Goal: Task Accomplishment & Management: Complete application form

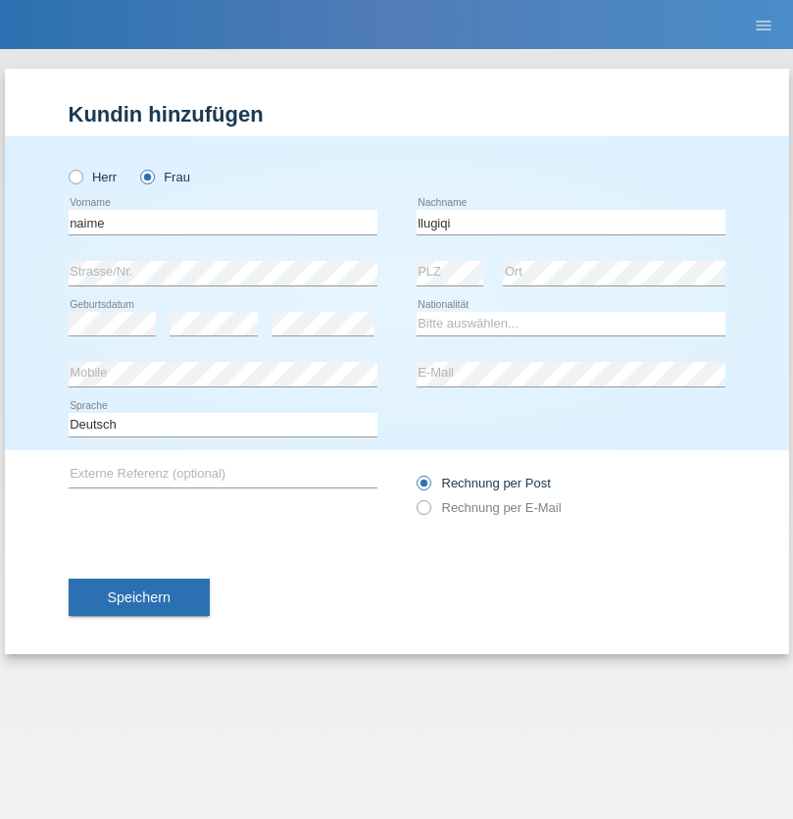
type input "llugiqi"
select select "CH"
radio input "true"
click at [223, 222] on input "text" at bounding box center [223, 222] width 309 height 25
type input "Ronny"
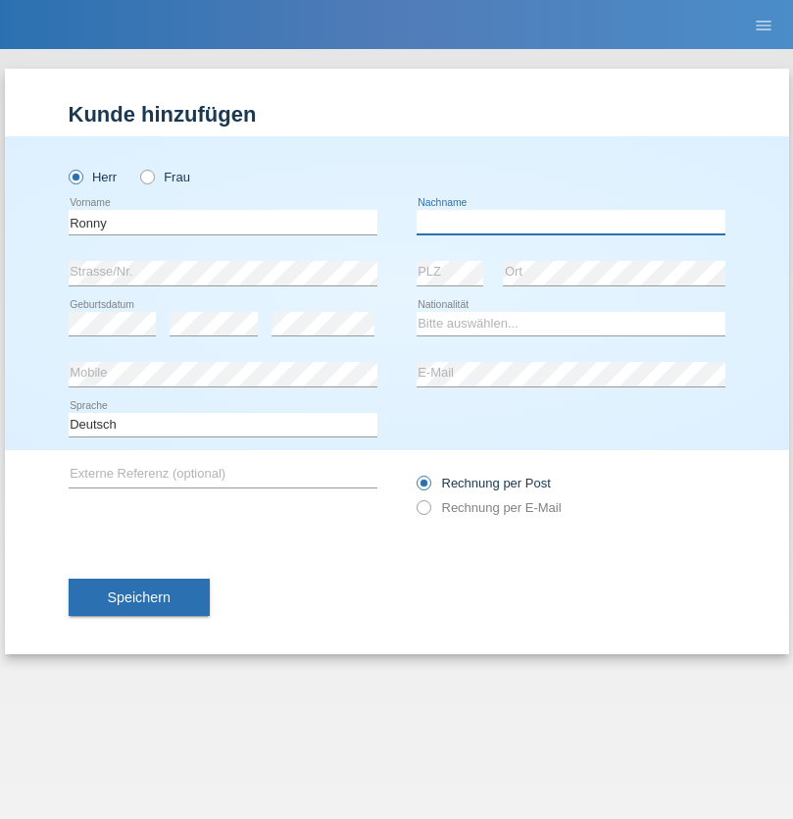
click at [571, 222] on input "text" at bounding box center [571, 222] width 309 height 25
type input "Hilti"
select select "DE"
select select "C"
select select "28"
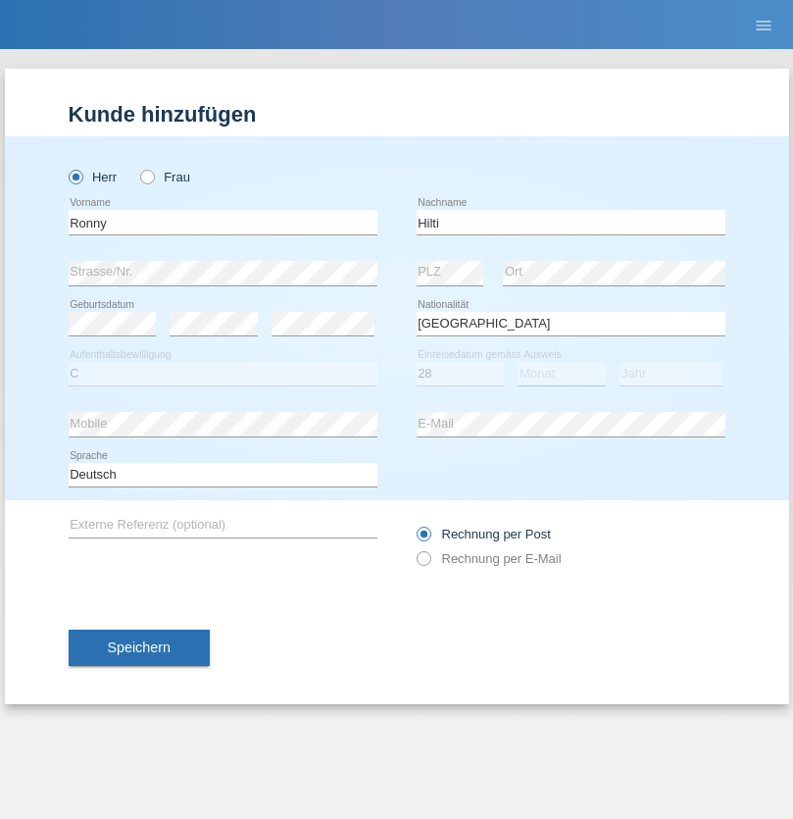
select select "11"
select select "1990"
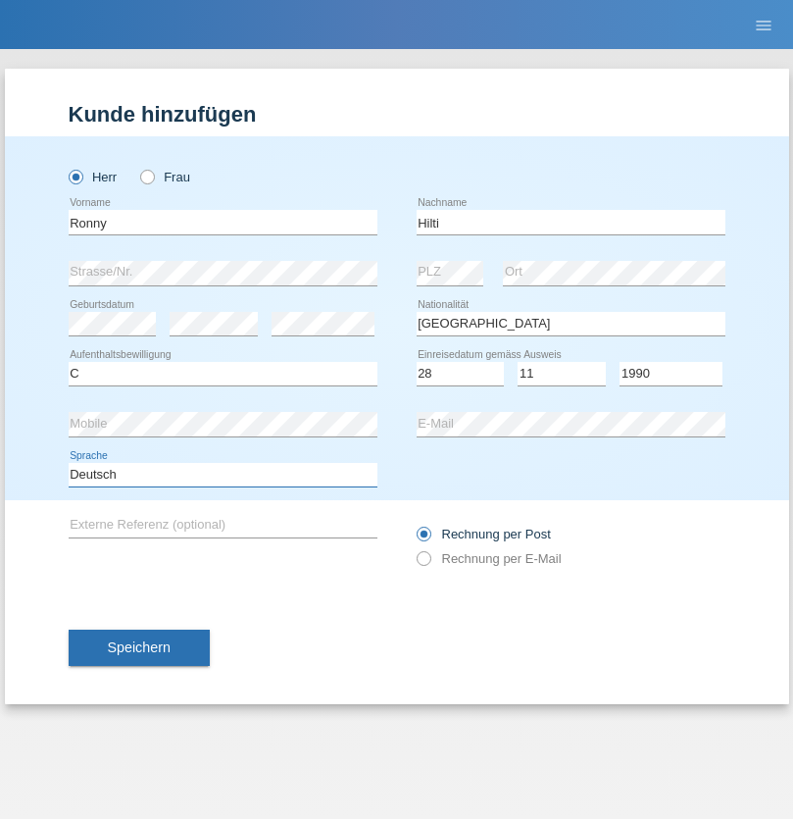
select select "en"
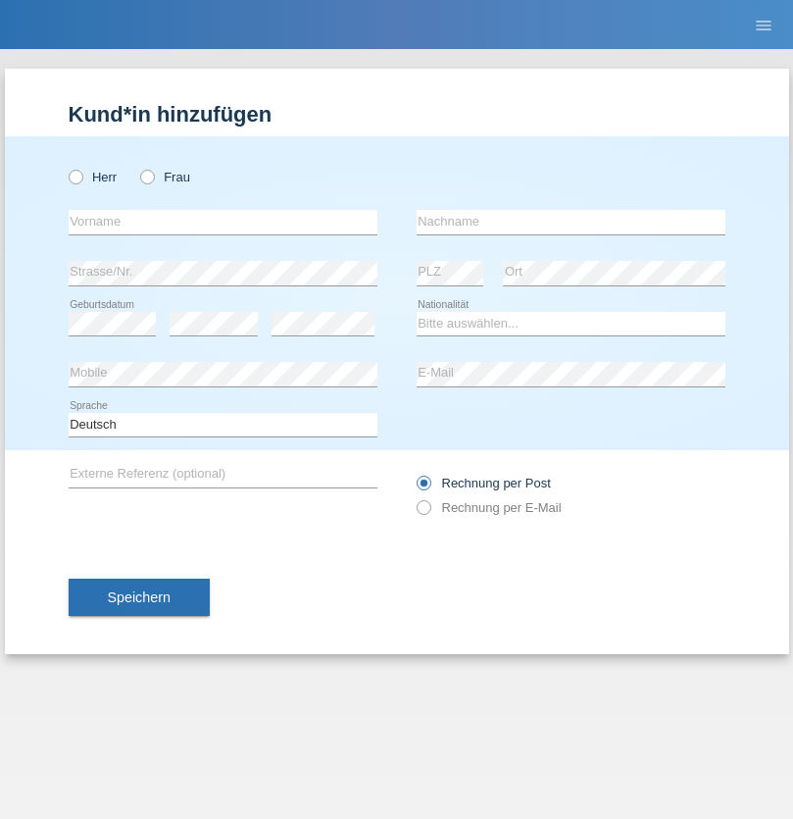
radio input "true"
click at [223, 222] on input "text" at bounding box center [223, 222] width 309 height 25
type input "Shanas"
click at [571, 222] on input "text" at bounding box center [571, 222] width 309 height 25
type input "Baranati"
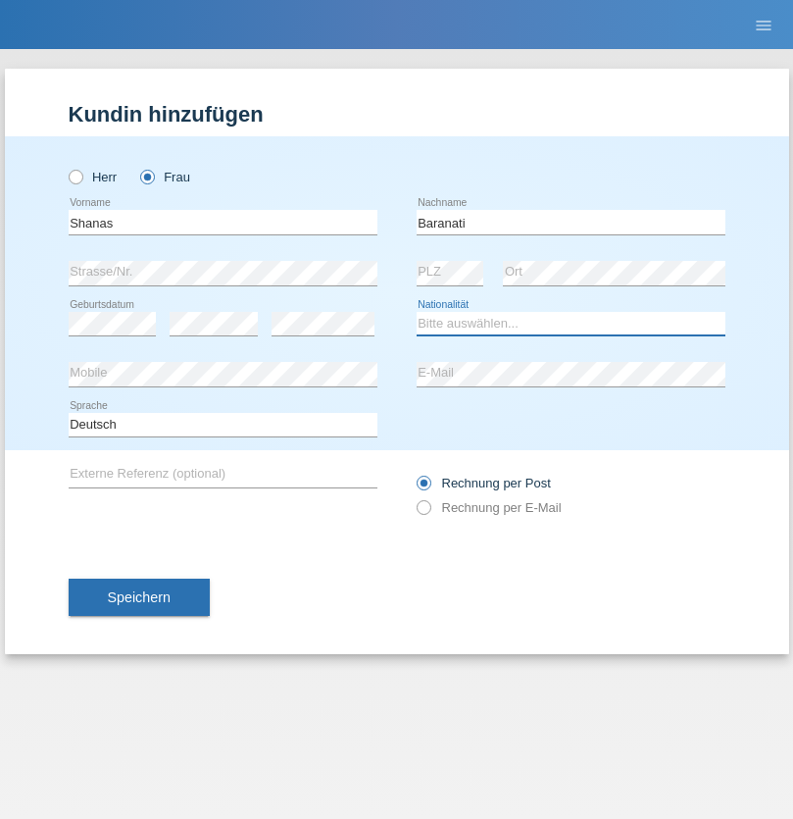
select select "CH"
radio input "true"
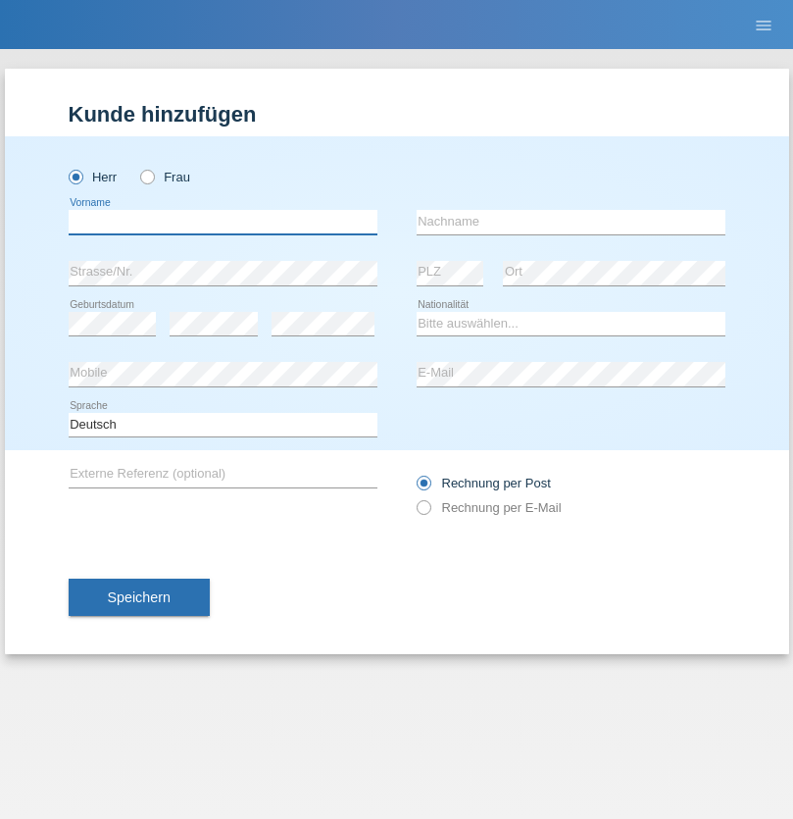
click at [223, 222] on input "text" at bounding box center [223, 222] width 309 height 25
type input "Khoshnaw"
click at [571, 222] on input "text" at bounding box center [571, 222] width 309 height 25
type input "Abdulqadir"
select select "IR"
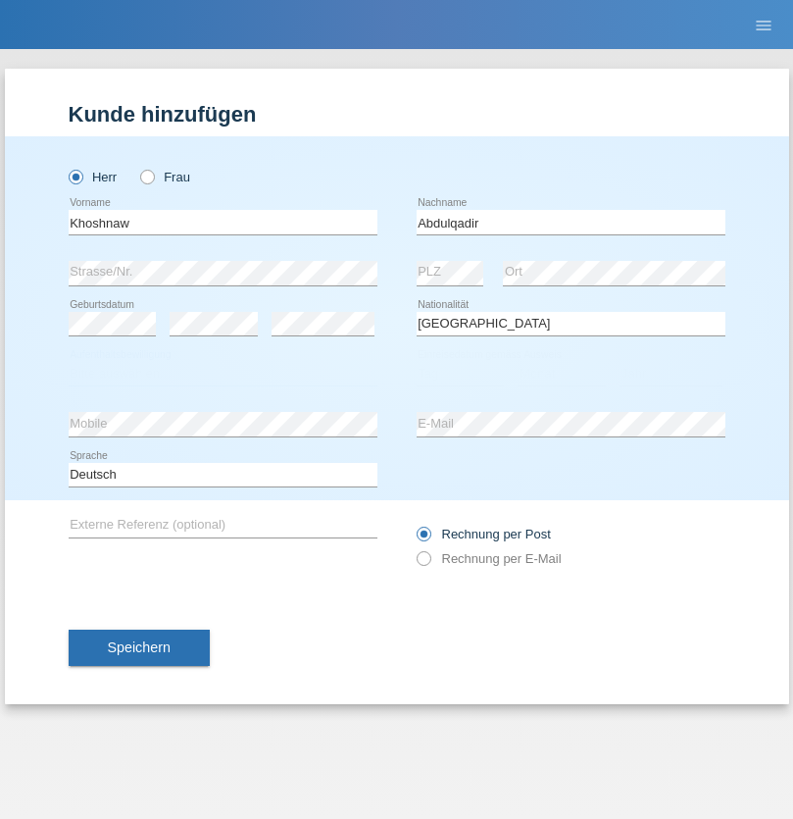
select select "C"
select select "03"
select select "09"
select select "2015"
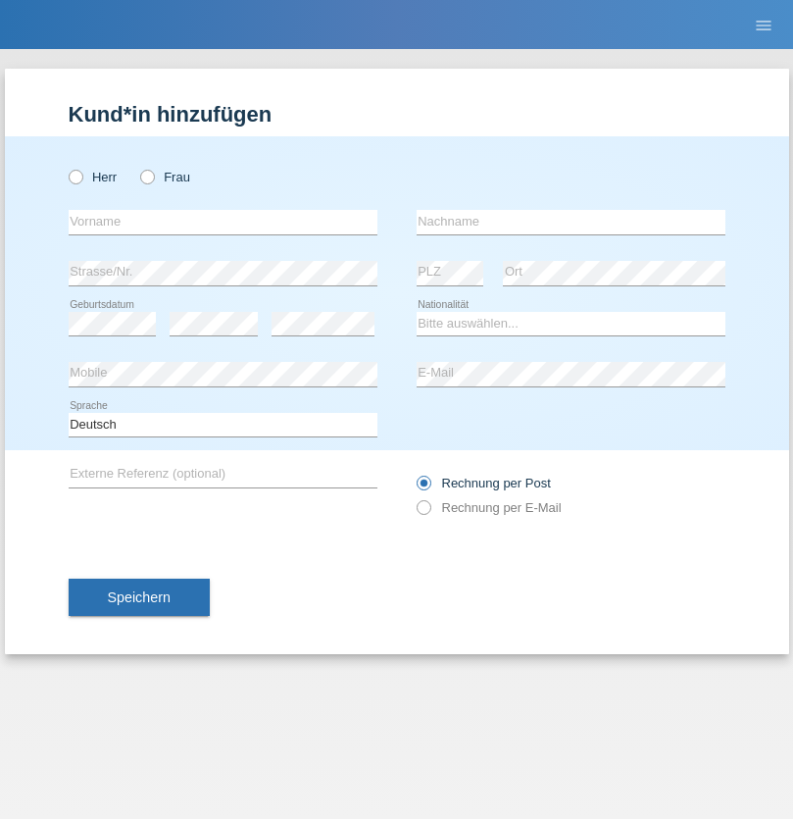
radio input "true"
click at [223, 222] on input "text" at bounding box center [223, 222] width 309 height 25
type input "Mustafa"
click at [571, 222] on input "text" at bounding box center [571, 222] width 309 height 25
type input "Sokol"
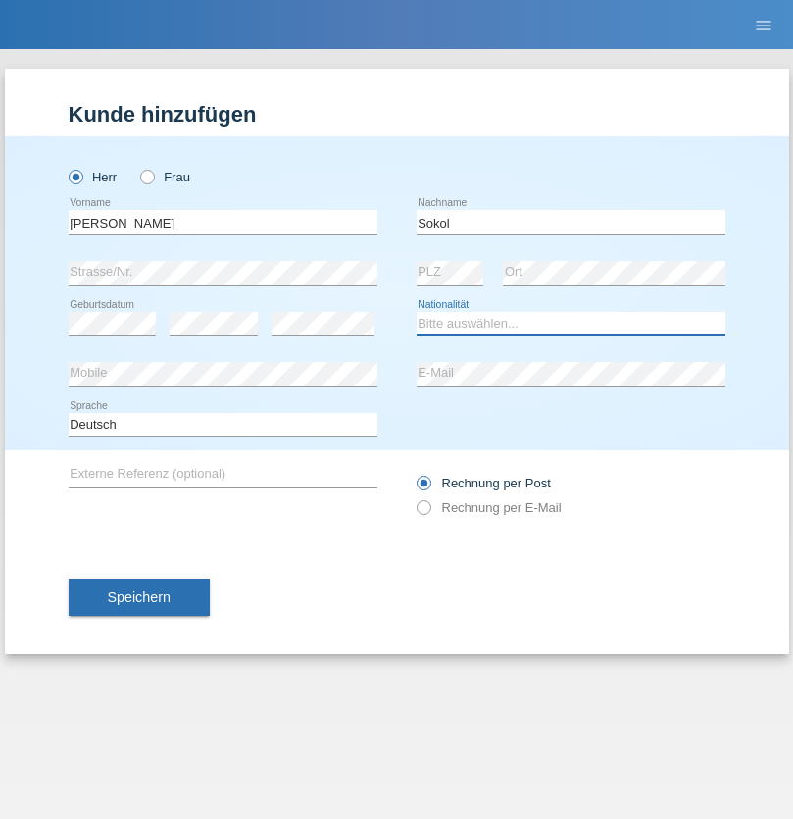
select select "XK"
select select "C"
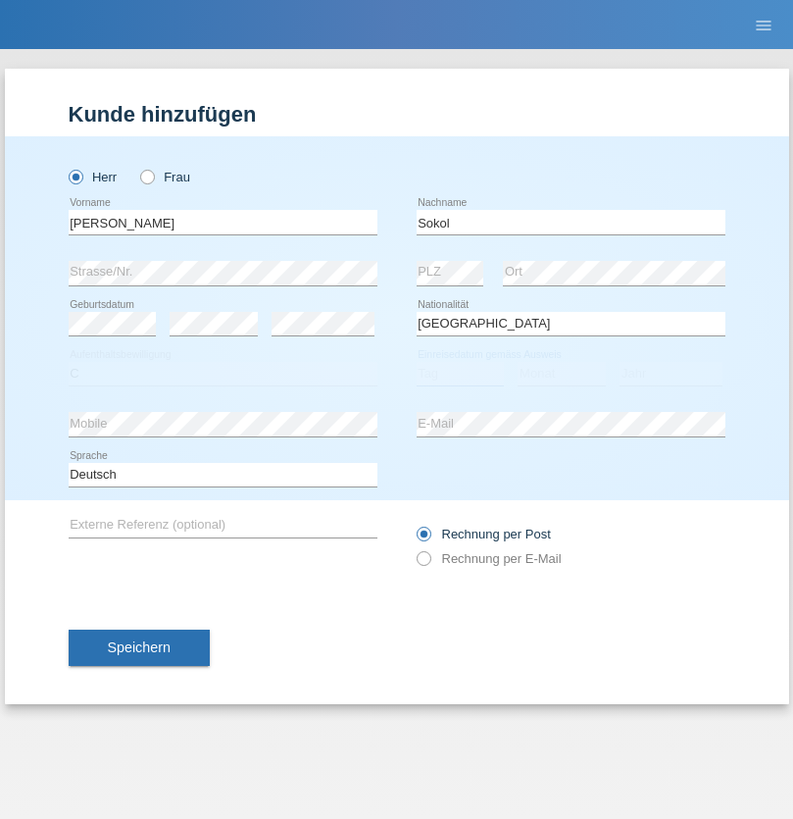
select select "02"
select select "08"
select select "1988"
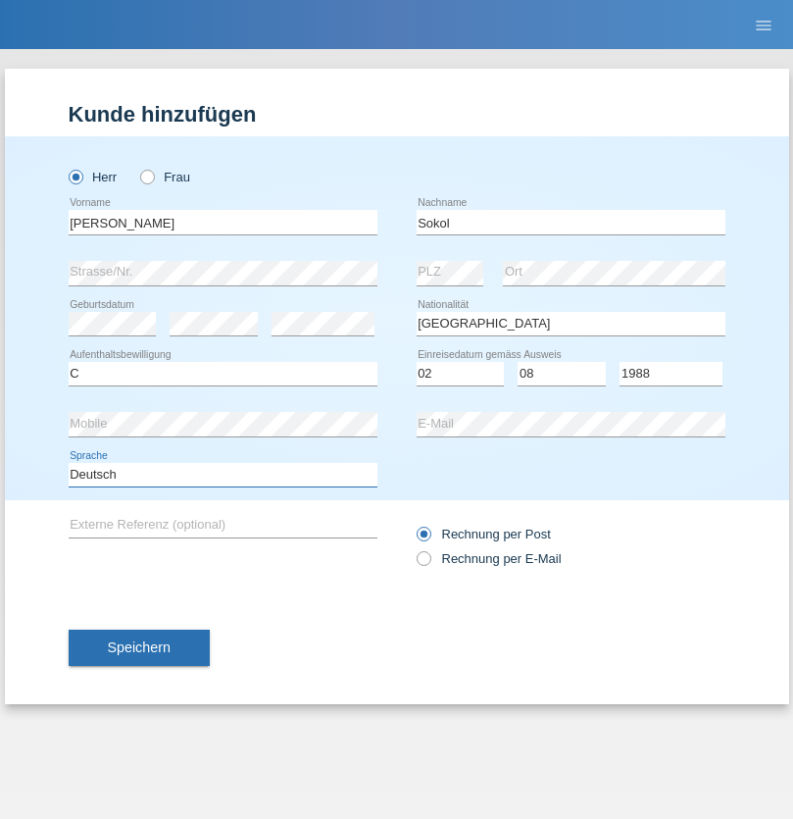
select select "en"
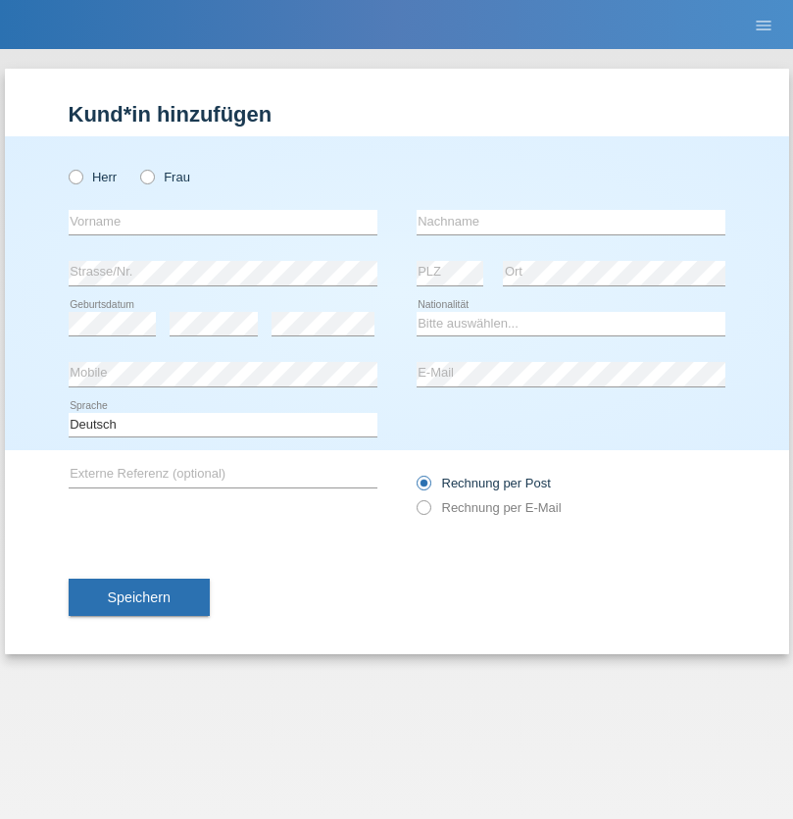
radio input "true"
click at [223, 222] on input "text" at bounding box center [223, 222] width 309 height 25
type input "Mustafa"
click at [571, 222] on input "text" at bounding box center [571, 222] width 309 height 25
type input "Sokol"
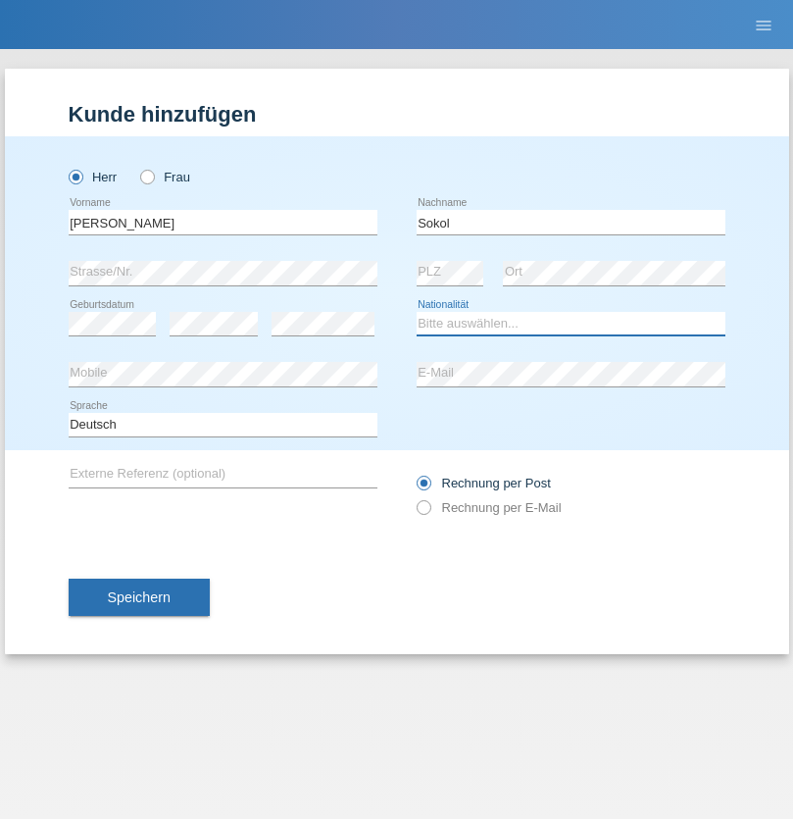
select select "XK"
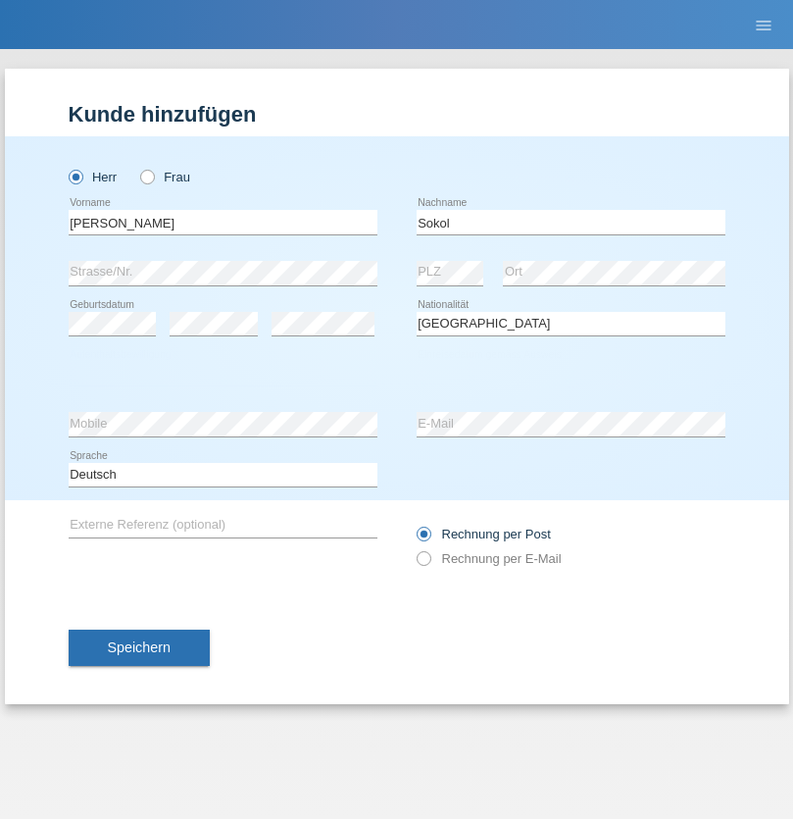
select select "C"
select select "02"
select select "08"
select select "1988"
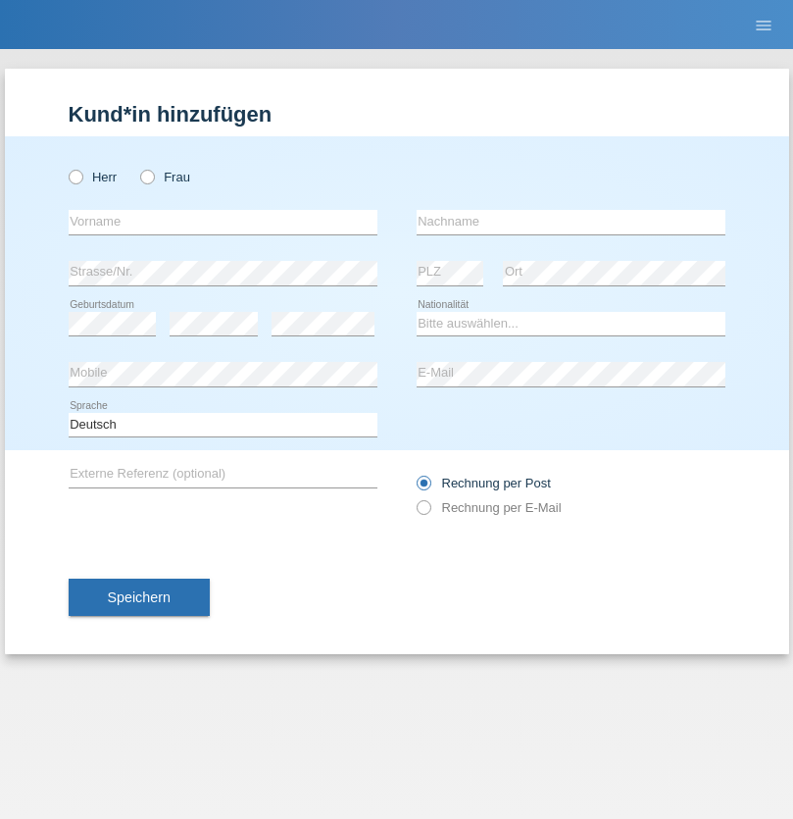
radio input "true"
click at [223, 222] on input "text" at bounding box center [223, 222] width 309 height 25
type input "[PERSON_NAME]"
click at [571, 222] on input "text" at bounding box center [571, 222] width 309 height 25
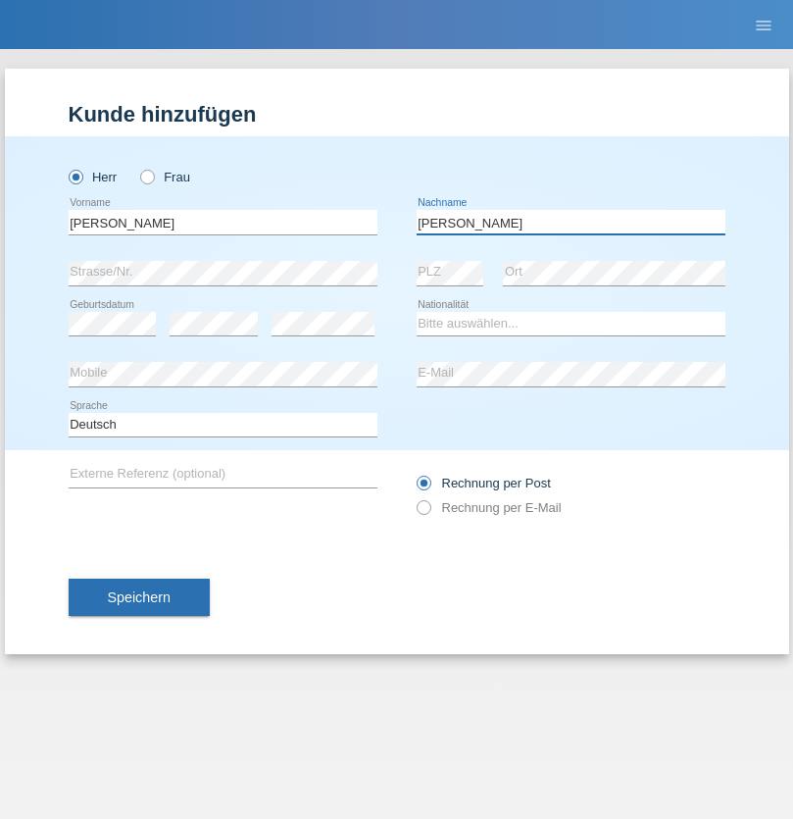
type input "[PERSON_NAME]"
select select "PL"
select select "C"
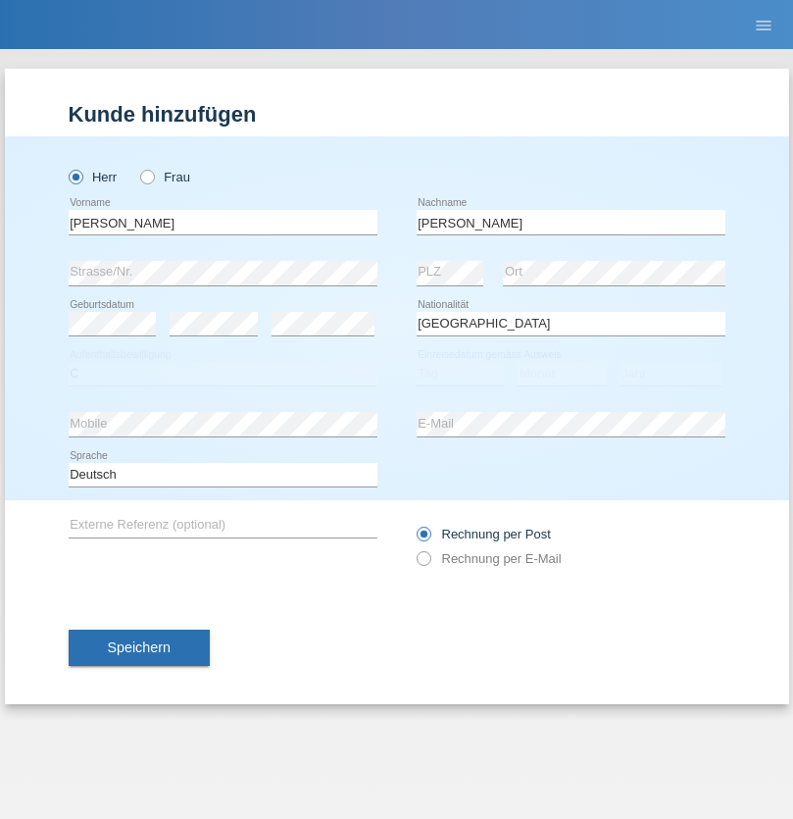
select select "11"
select select "01"
select select "2007"
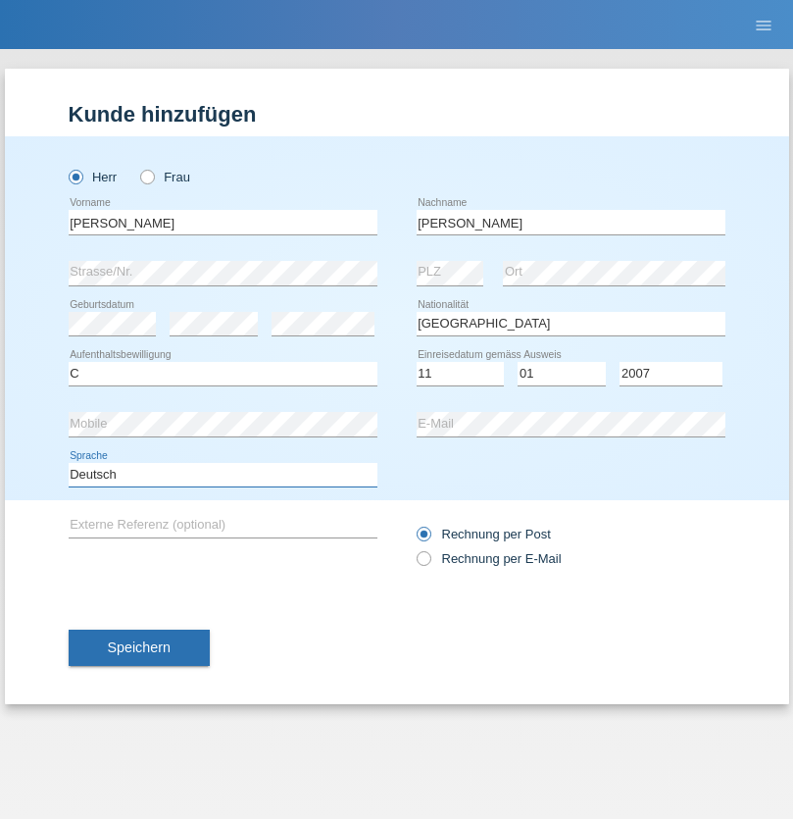
select select "en"
